Goal: Task Accomplishment & Management: Manage account settings

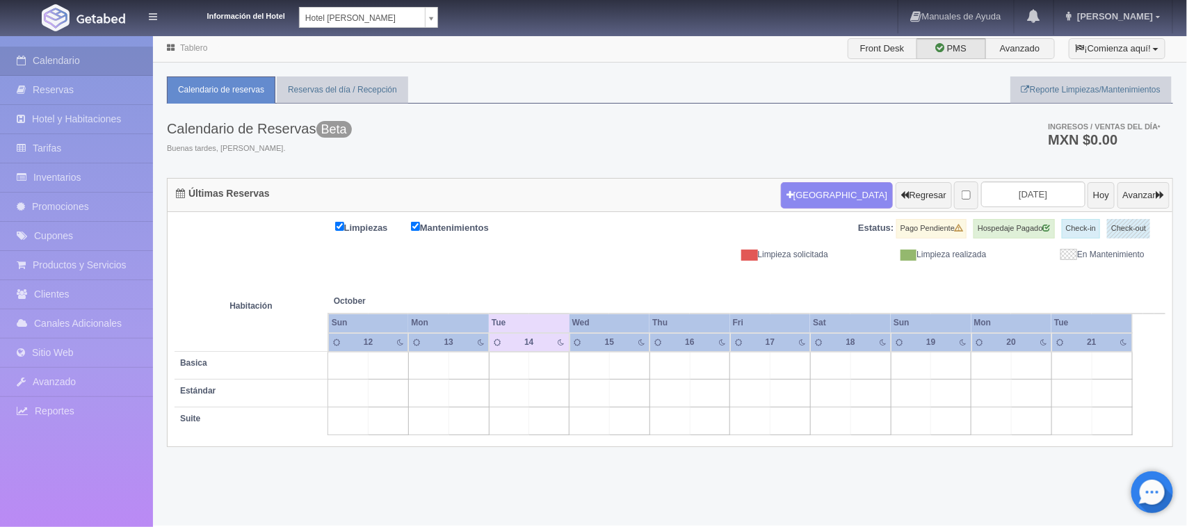
click at [431, 35] on body "Información del Hotel Hotel Juliet Chetumal Hotel Juliet Chetumal Hotel Princip…" at bounding box center [593, 280] width 1187 height 491
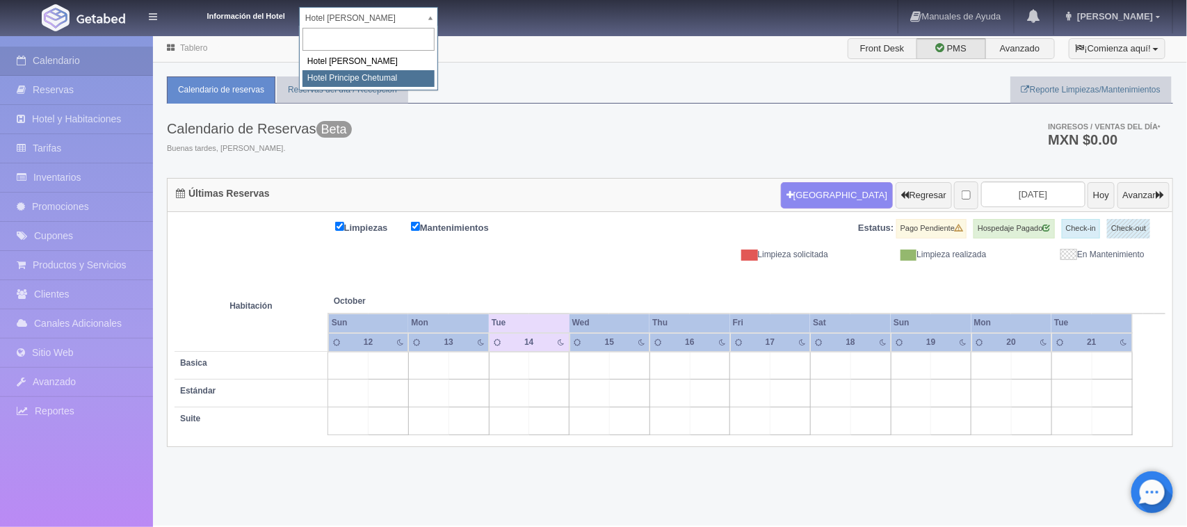
select select "567"
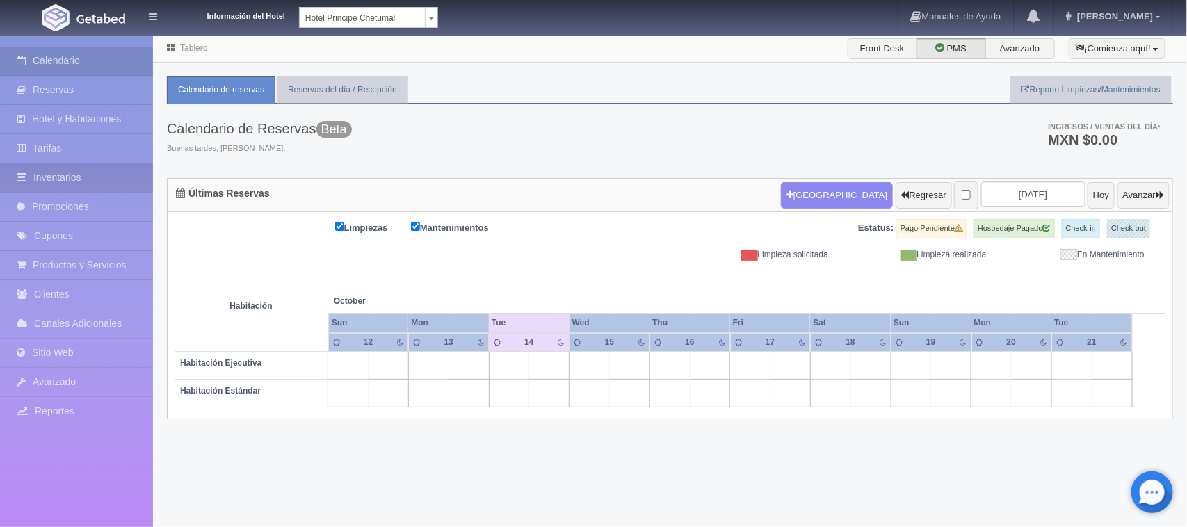
click at [47, 178] on link "Inventarios" at bounding box center [76, 177] width 153 height 29
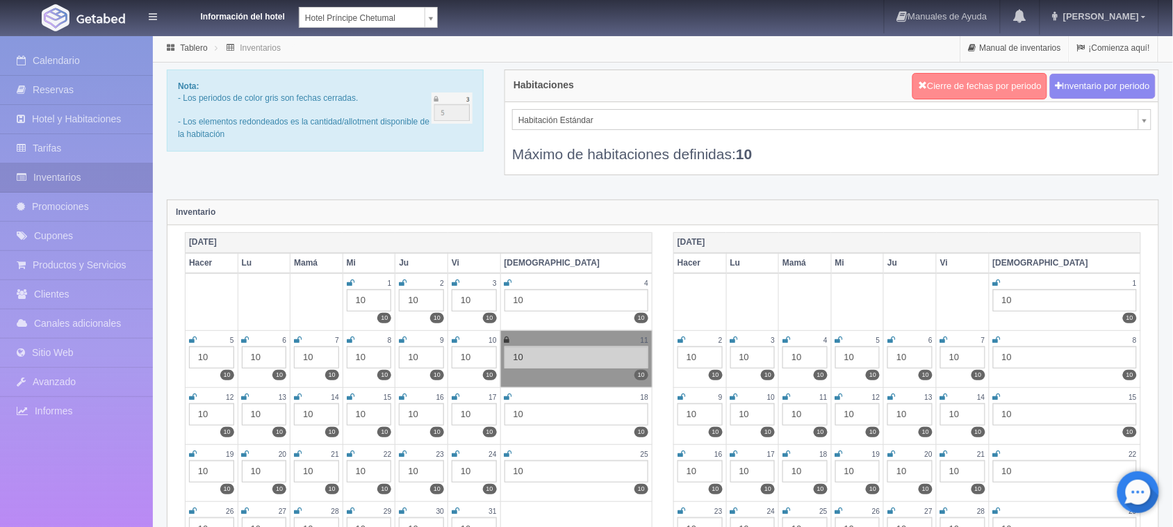
click at [984, 82] on font "Cierre de fechas por periodo" at bounding box center [984, 86] width 115 height 10
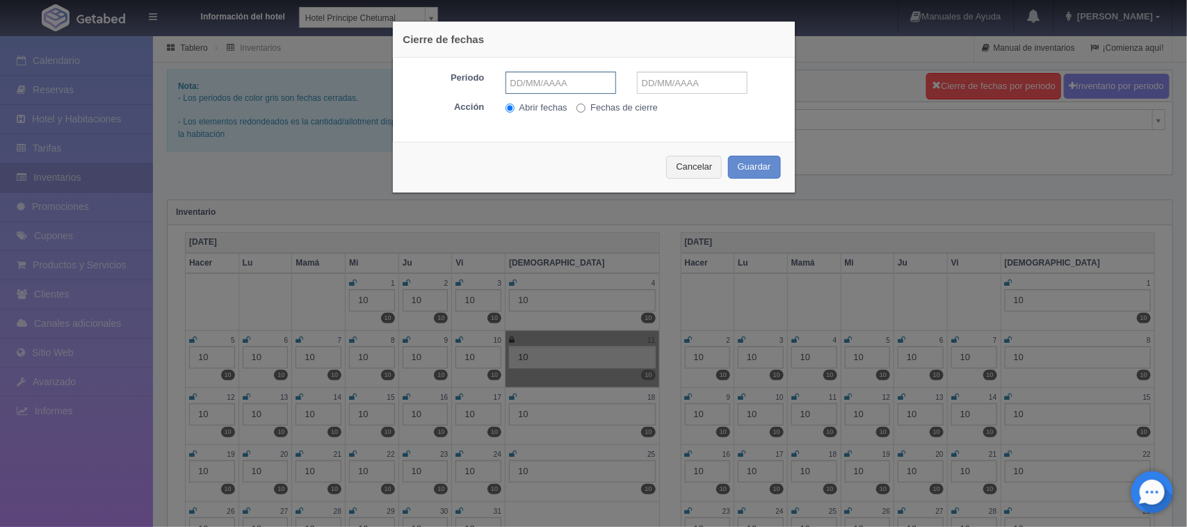
click at [562, 80] on input "text" at bounding box center [560, 83] width 111 height 22
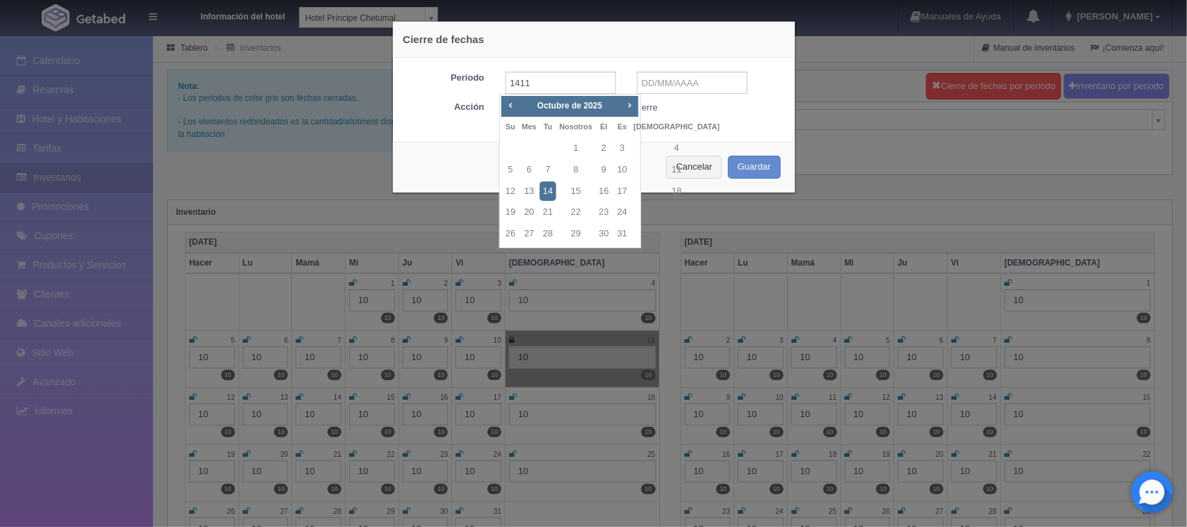
click at [620, 103] on div "Anterior Próximo Octubre de 2025" at bounding box center [569, 106] width 137 height 21
click at [628, 102] on span "Próximo" at bounding box center [629, 104] width 11 height 11
click at [617, 188] on font "14" at bounding box center [622, 191] width 10 height 10
type input "NaN-NaN-NaN"
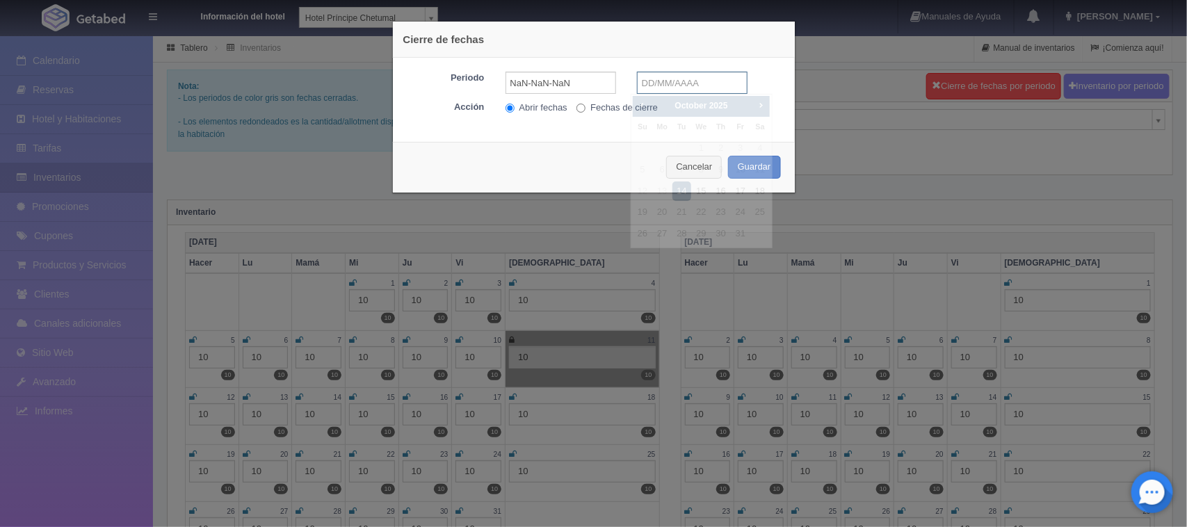
click at [686, 82] on input "text" at bounding box center [692, 83] width 111 height 22
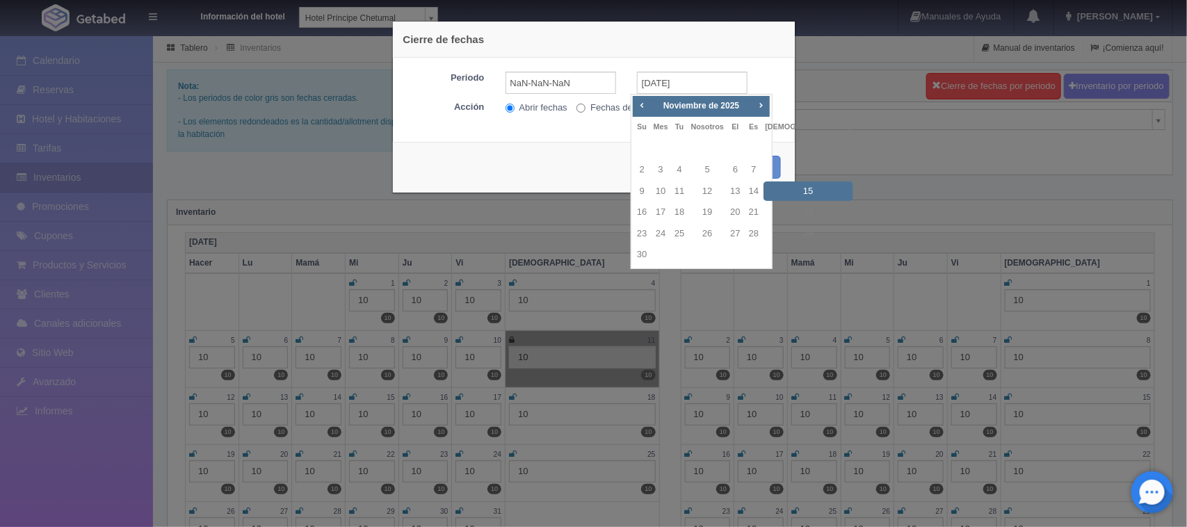
click at [803, 189] on font "15" at bounding box center [808, 191] width 10 height 10
type input "NaN-NaN-NaN"
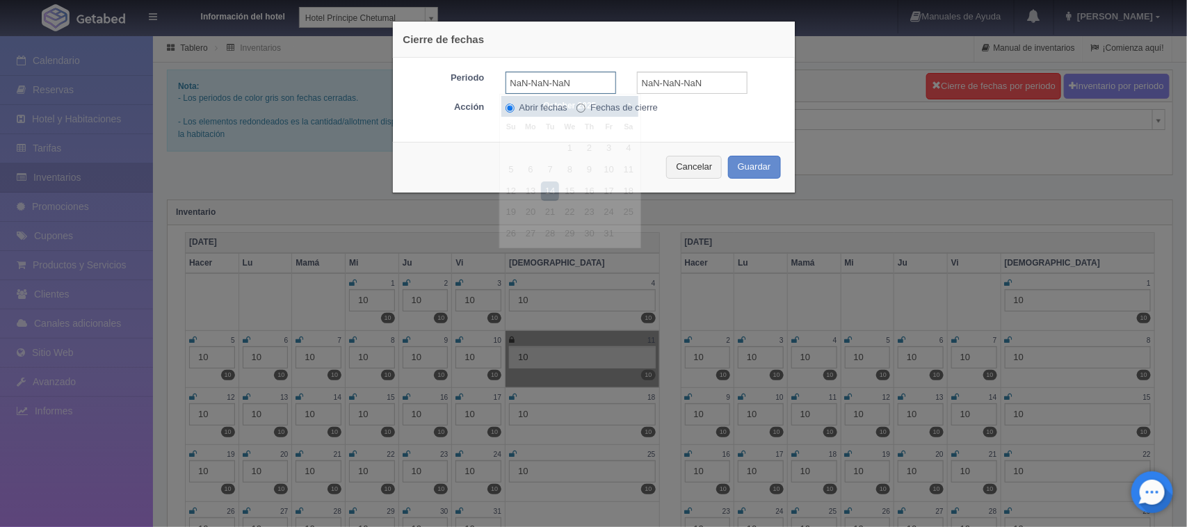
click at [568, 87] on input "NaN-NaN-NaN" at bounding box center [560, 83] width 111 height 22
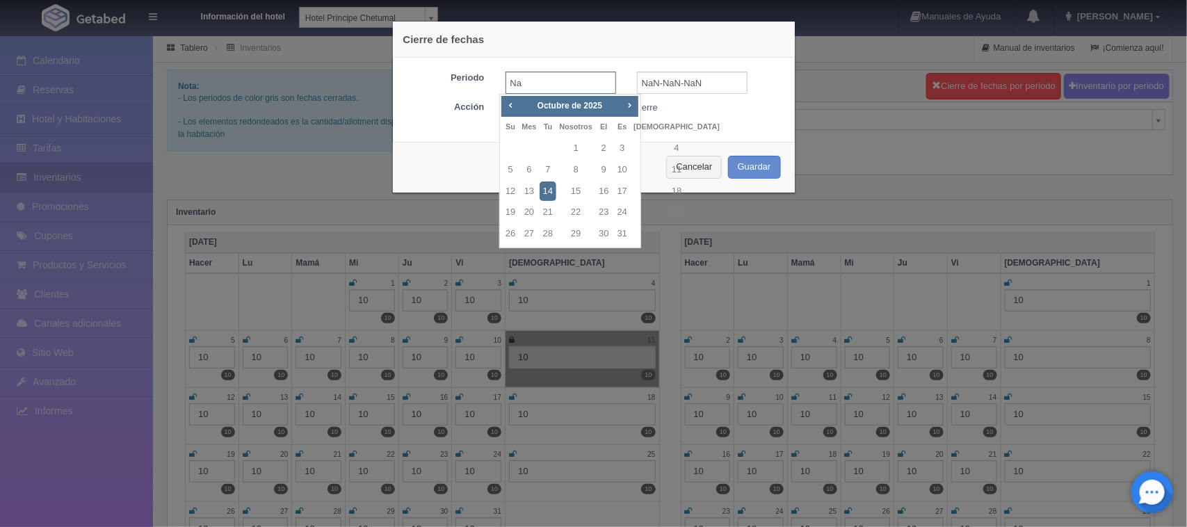
type input "N"
type input "14-11-2025"
click at [714, 76] on input "text" at bounding box center [692, 83] width 111 height 22
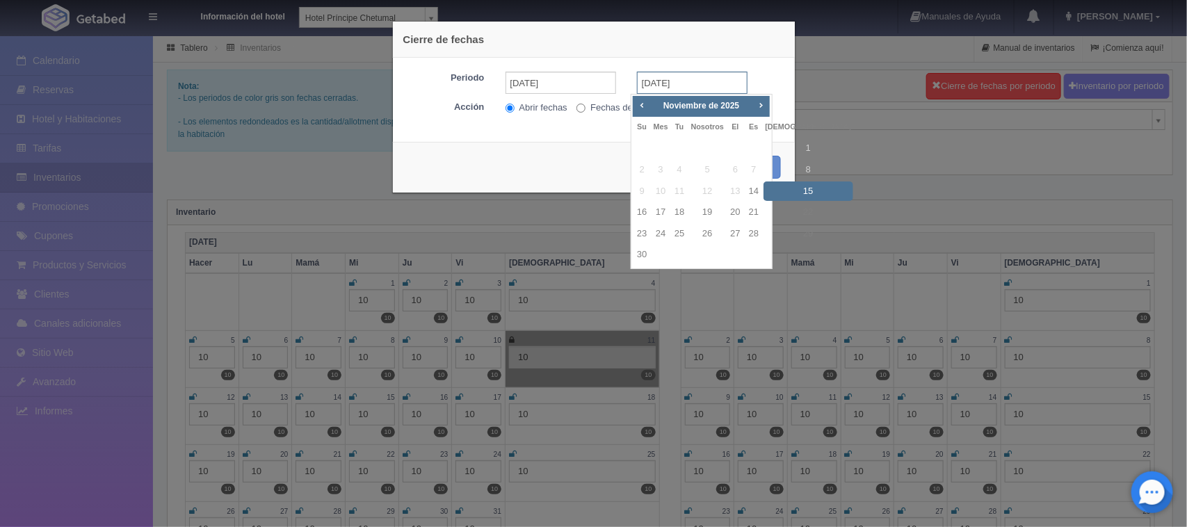
type input "15-11-2025"
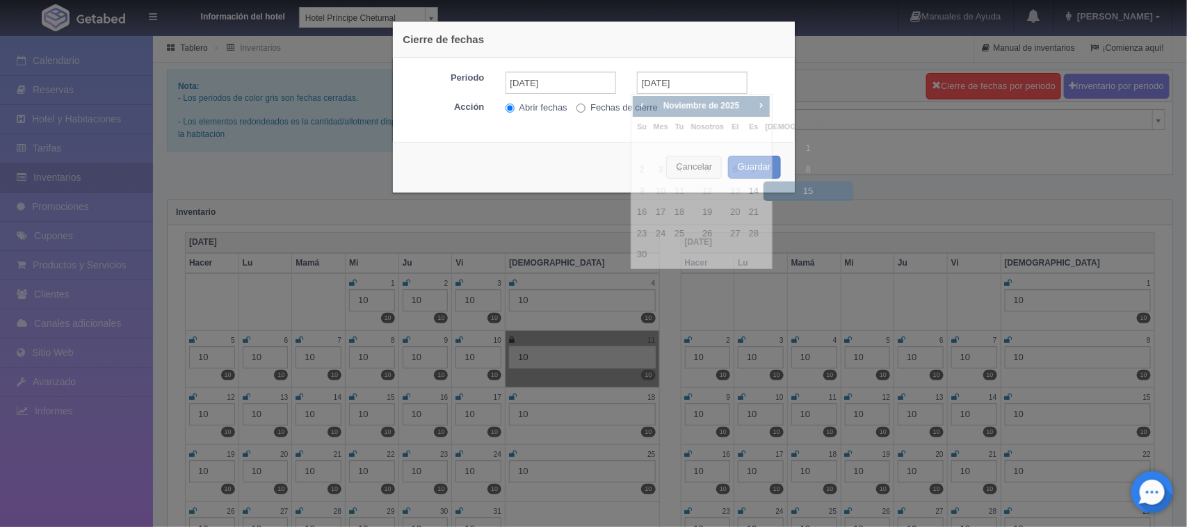
click at [576, 106] on input "Fechas de cierre" at bounding box center [580, 108] width 9 height 9
radio input "true"
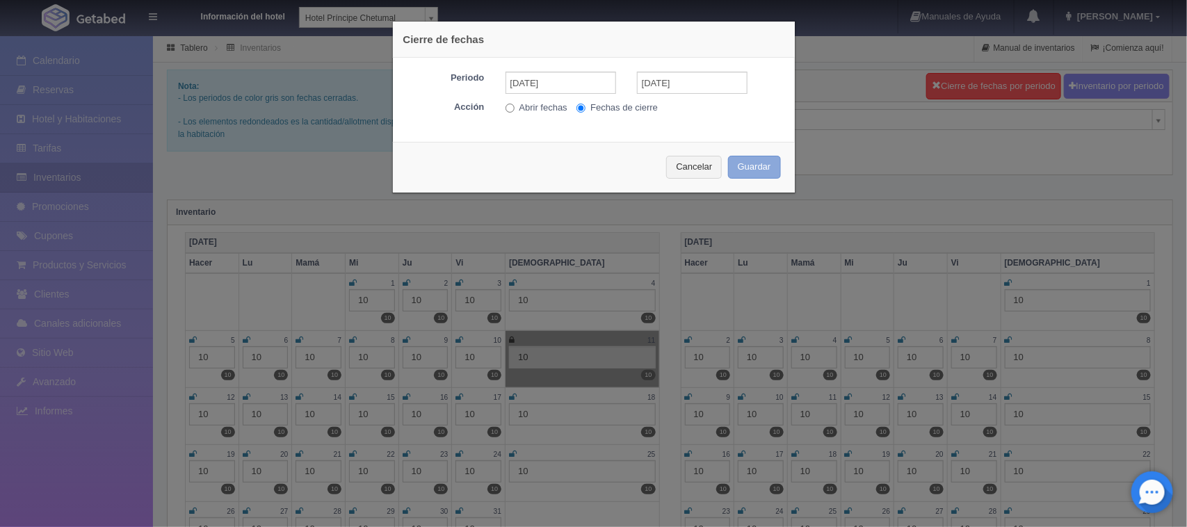
click at [745, 168] on font "Guardar" at bounding box center [754, 166] width 33 height 10
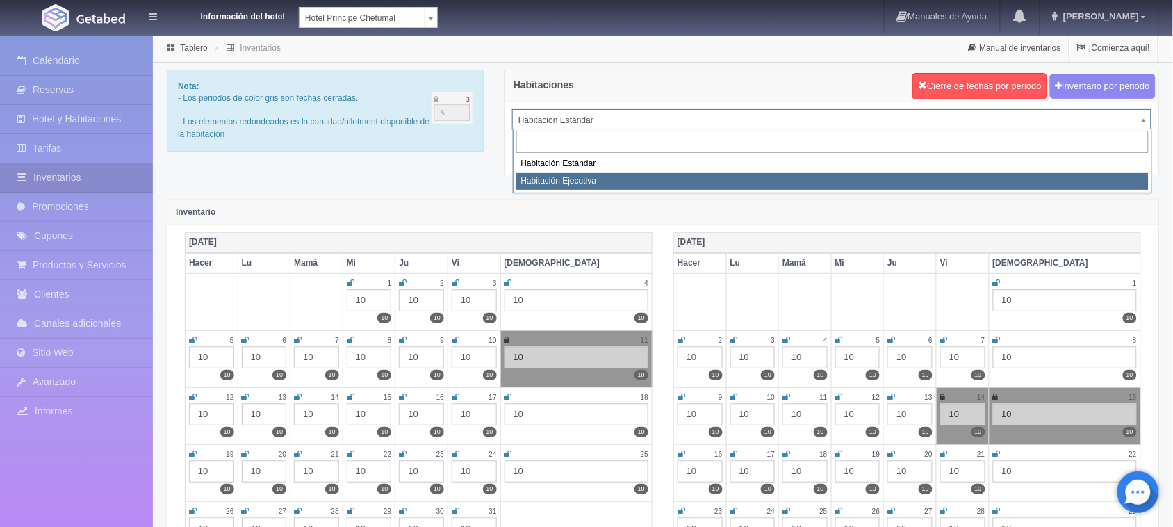
select select "1804"
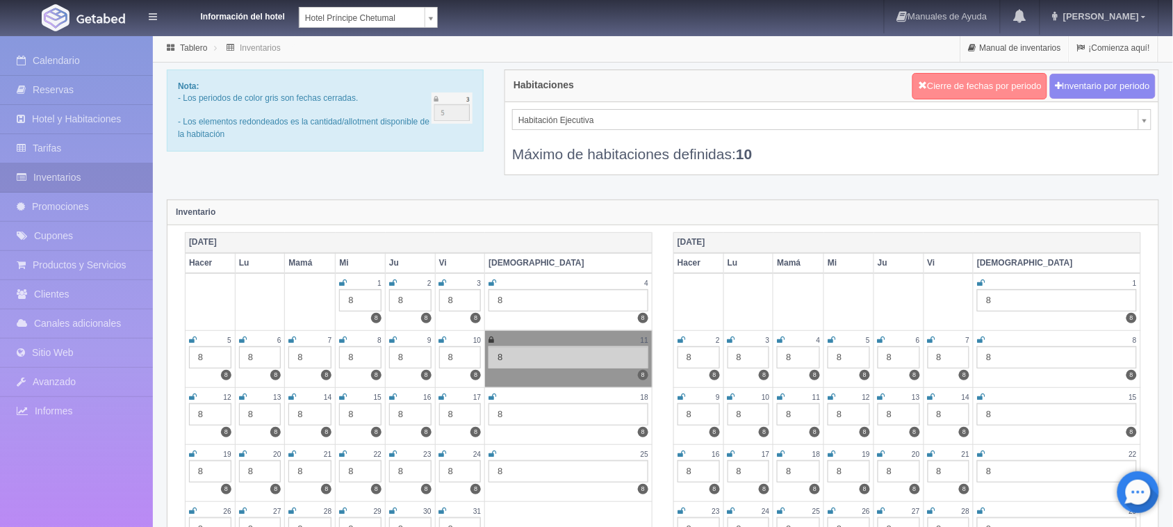
click at [974, 92] on button "Cierre de fechas por periodo" at bounding box center [980, 86] width 135 height 26
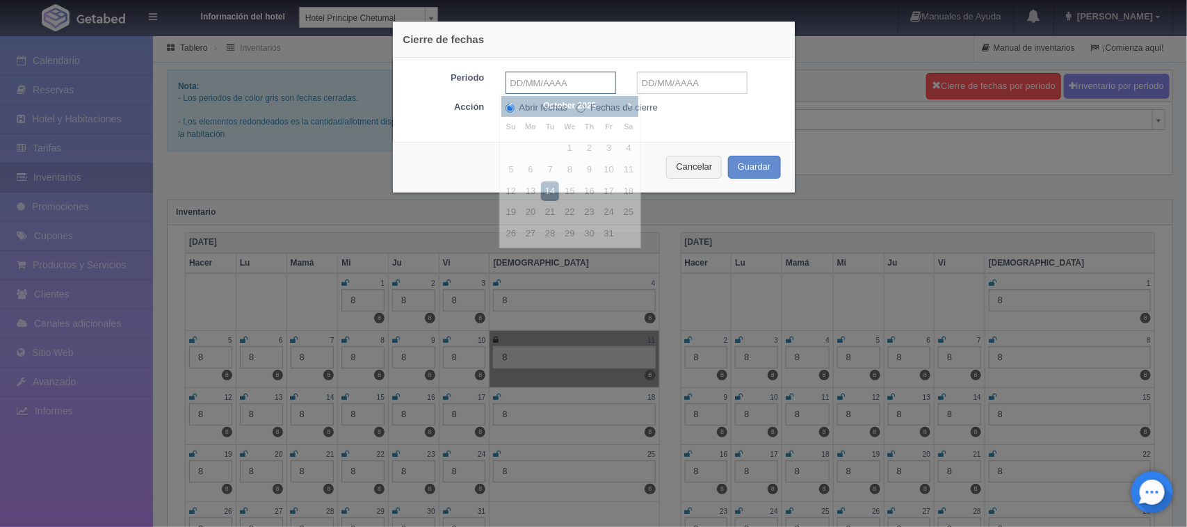
click at [558, 86] on input "text" at bounding box center [560, 83] width 111 height 22
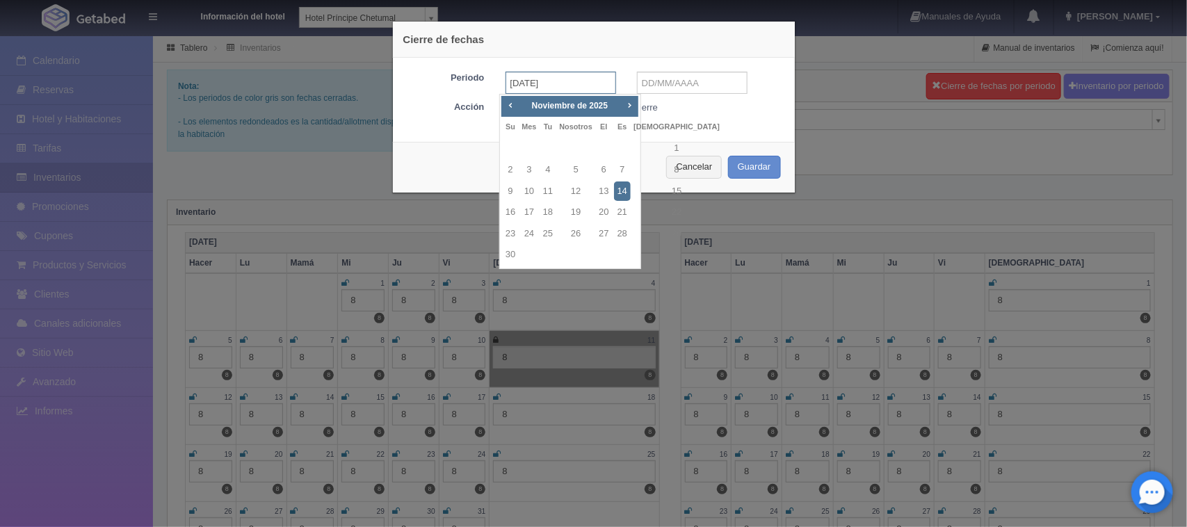
type input "14-11-2025"
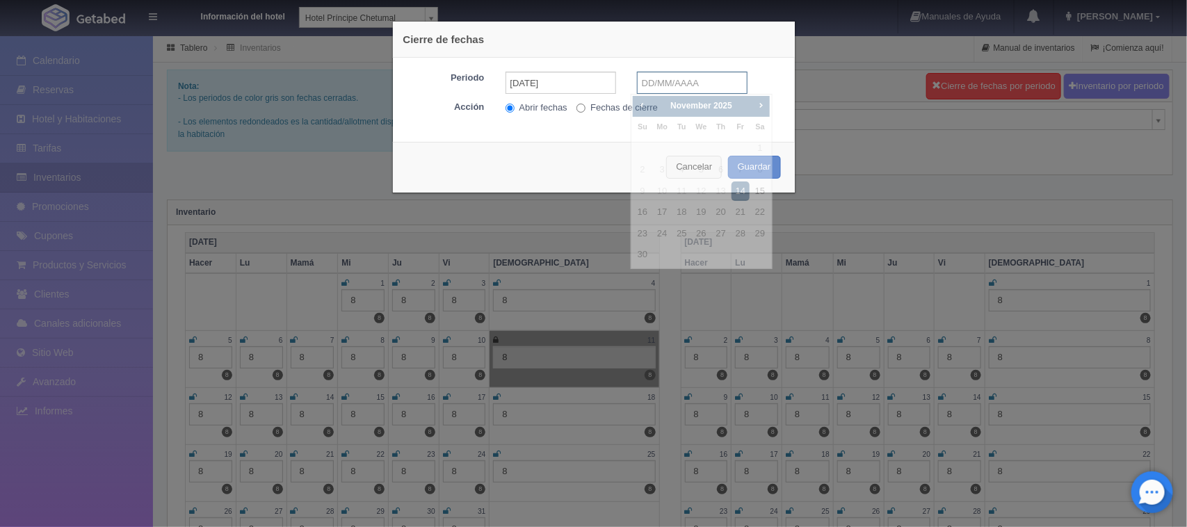
click at [645, 76] on input "text" at bounding box center [692, 83] width 111 height 22
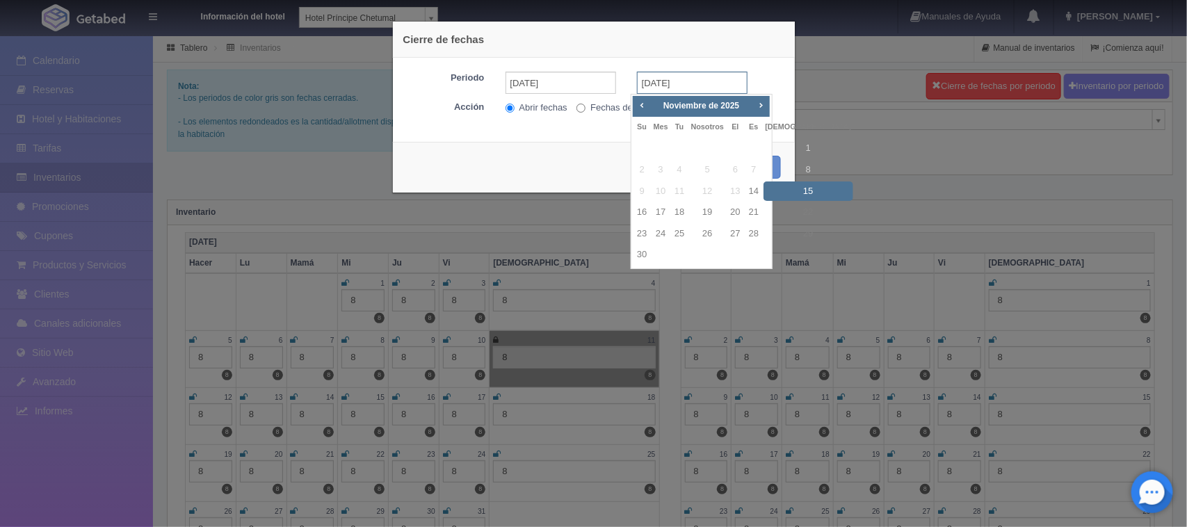
type input "15-11-2025"
click at [576, 105] on input "Fechas de cierre" at bounding box center [580, 108] width 9 height 9
radio input "true"
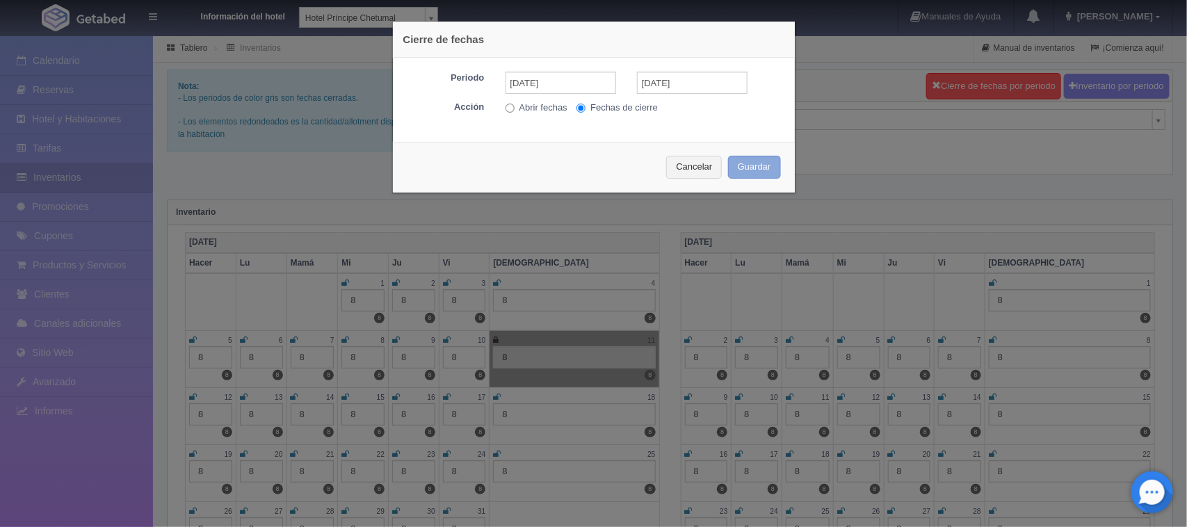
click at [751, 164] on font "Guardar" at bounding box center [754, 166] width 33 height 10
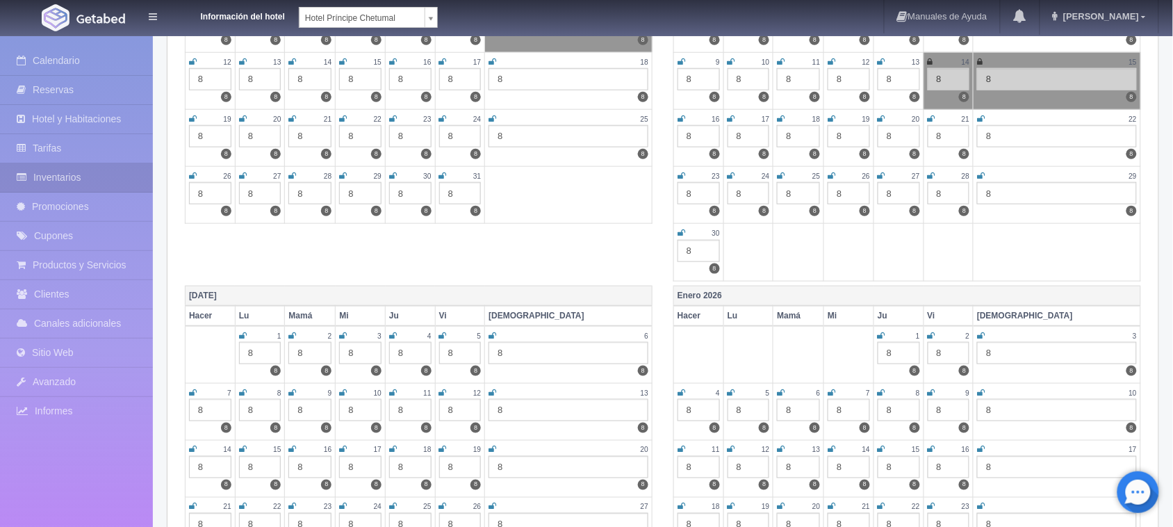
scroll to position [348, 0]
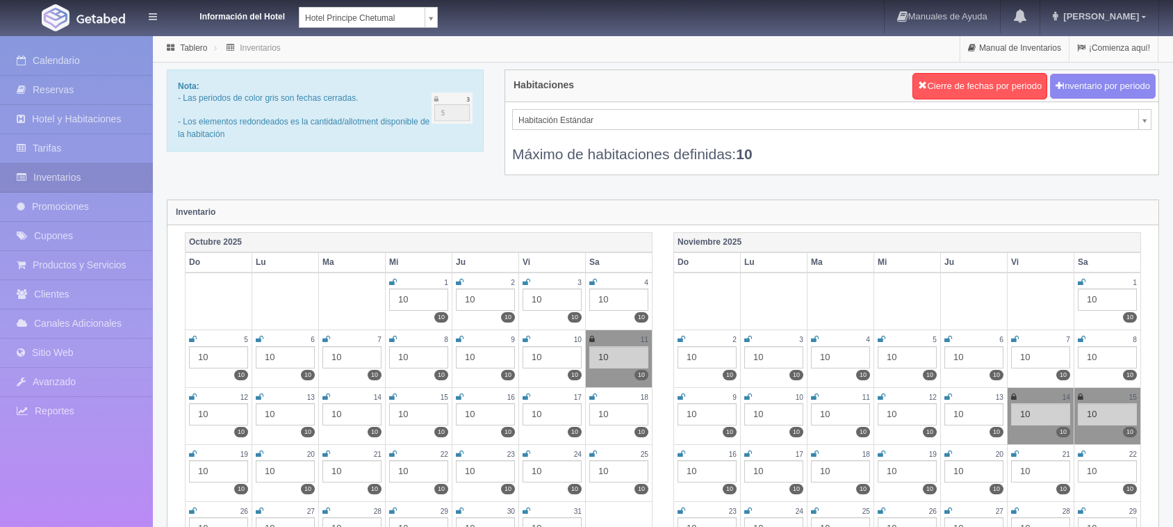
select select "1804"
